Goal: Information Seeking & Learning: Learn about a topic

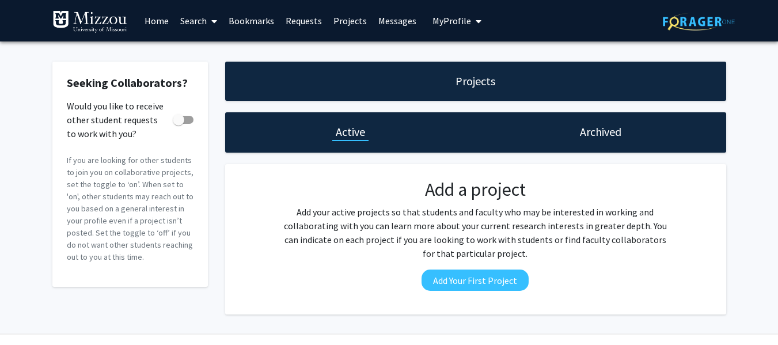
click at [191, 21] on link "Search" at bounding box center [198, 21] width 48 height 40
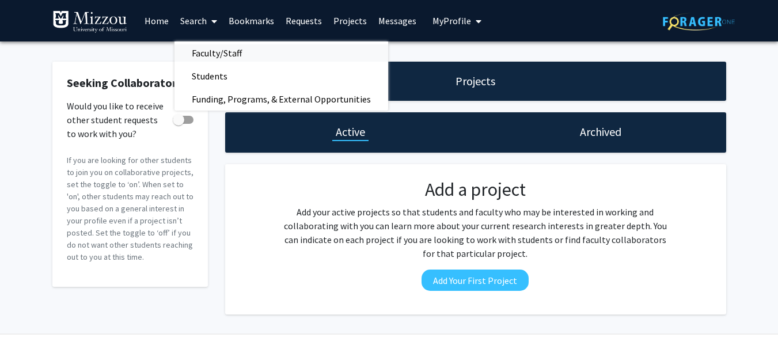
click at [215, 51] on span "Faculty/Staff" at bounding box center [216, 52] width 85 height 23
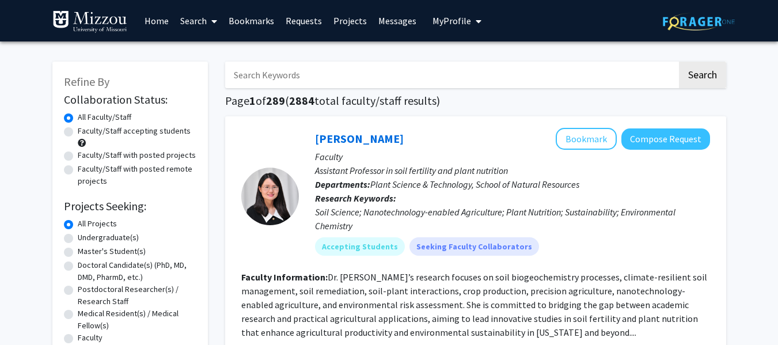
click at [78, 131] on label "Faculty/Staff accepting students" at bounding box center [134, 131] width 113 height 12
click at [78, 131] on input "Faculty/Staff accepting students" at bounding box center [81, 128] width 7 height 7
radio input "true"
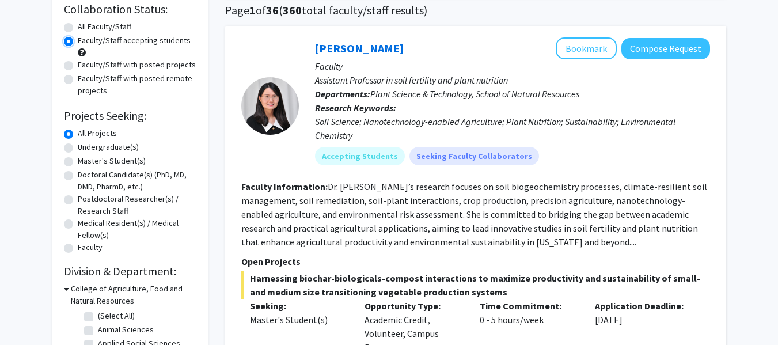
scroll to position [120, 0]
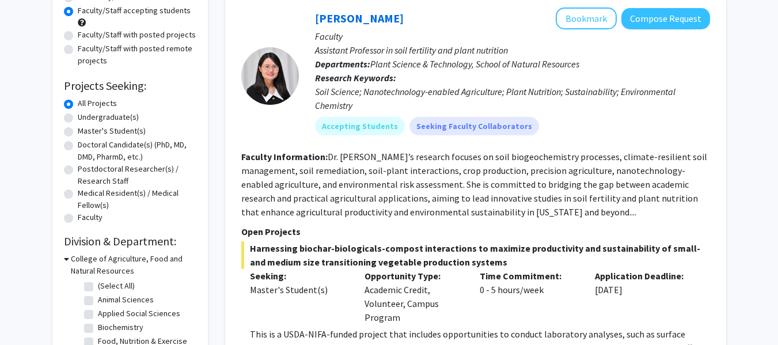
click at [78, 116] on label "Undergraduate(s)" at bounding box center [108, 117] width 61 height 12
click at [78, 116] on input "Undergraduate(s)" at bounding box center [81, 114] width 7 height 7
radio input "true"
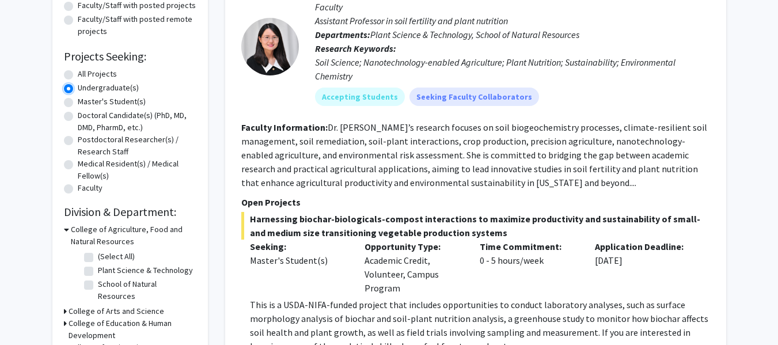
scroll to position [120, 0]
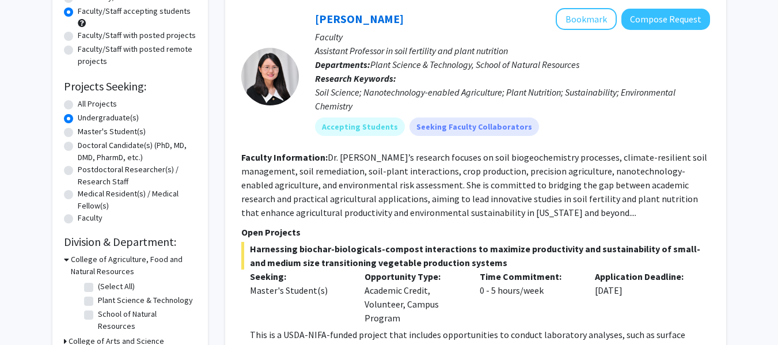
click at [78, 49] on label "Faculty/Staff with posted remote projects" at bounding box center [137, 55] width 119 height 24
click at [78, 49] on input "Faculty/Staff with posted remote projects" at bounding box center [81, 46] width 7 height 7
radio input "true"
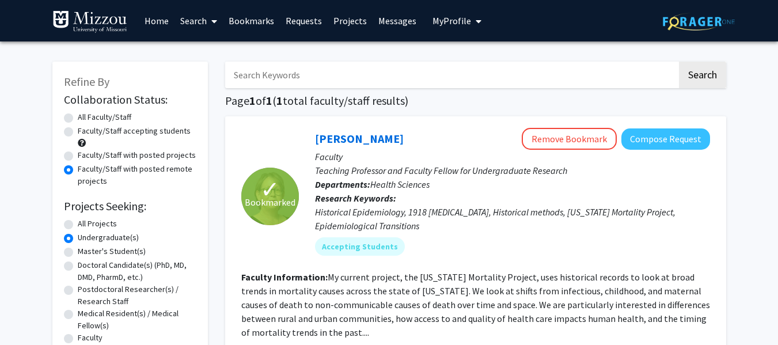
click at [763, 218] on div "Refine By Collaboration Status: Collaboration Status All Faculty/Staff Collabor…" at bounding box center [389, 318] width 778 height 554
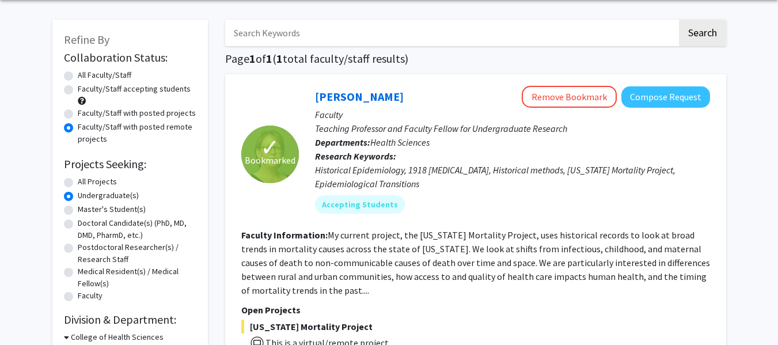
scroll to position [41, 0]
